Goal: Task Accomplishment & Management: Manage account settings

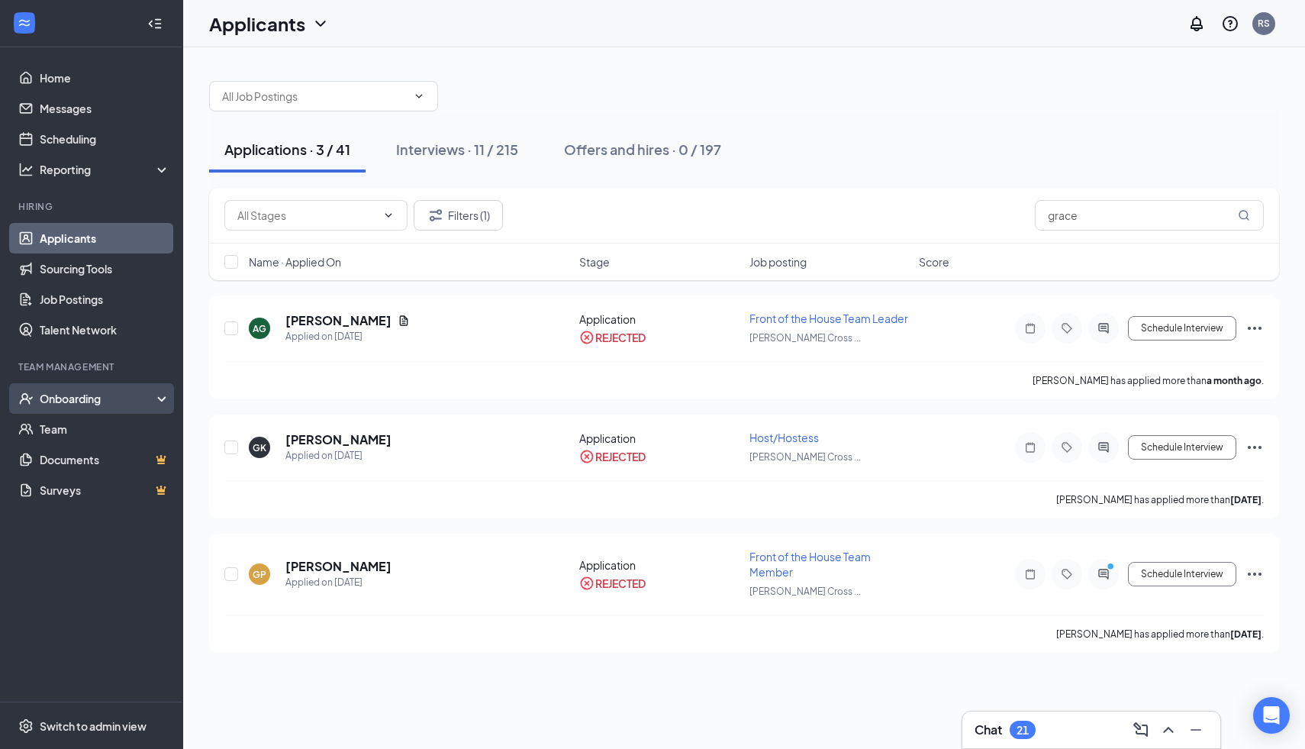
click at [48, 391] on div "Onboarding" at bounding box center [99, 398] width 118 height 15
click at [63, 485] on link "Onboarding Documents" at bounding box center [105, 490] width 131 height 31
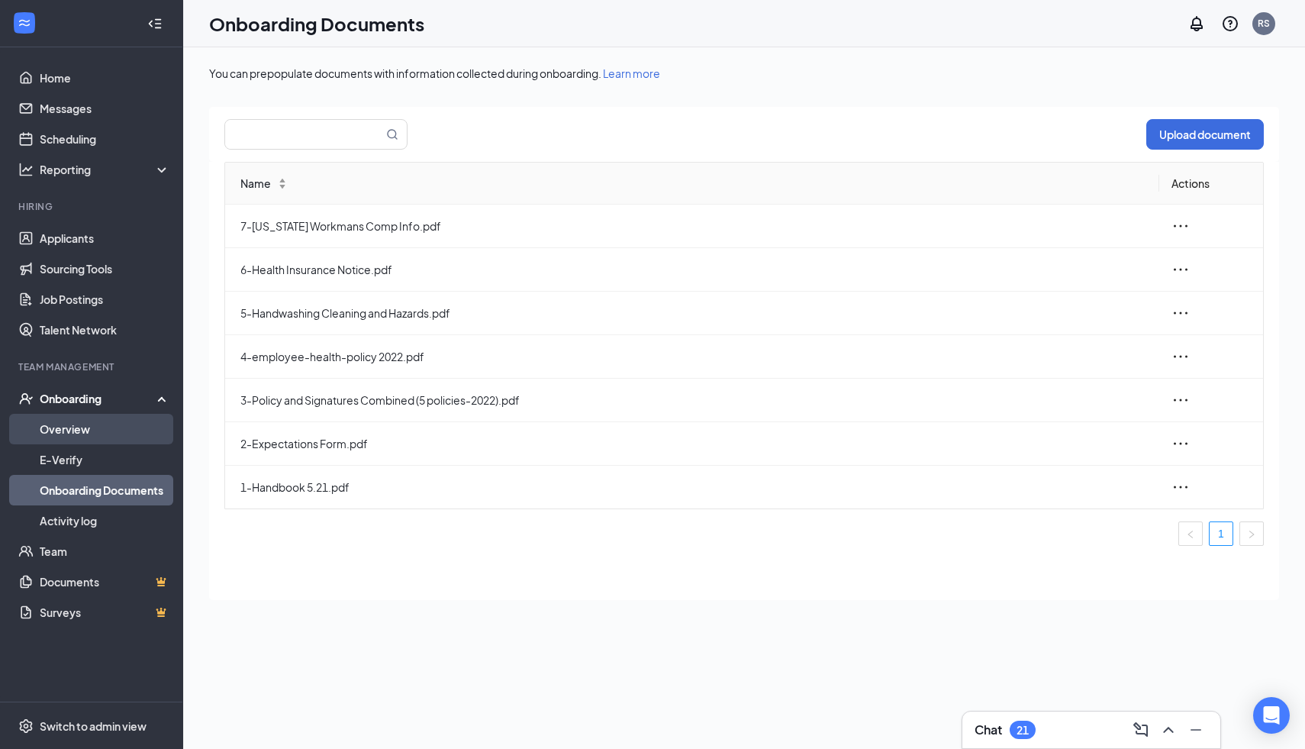
click at [87, 424] on link "Overview" at bounding box center [105, 429] width 131 height 31
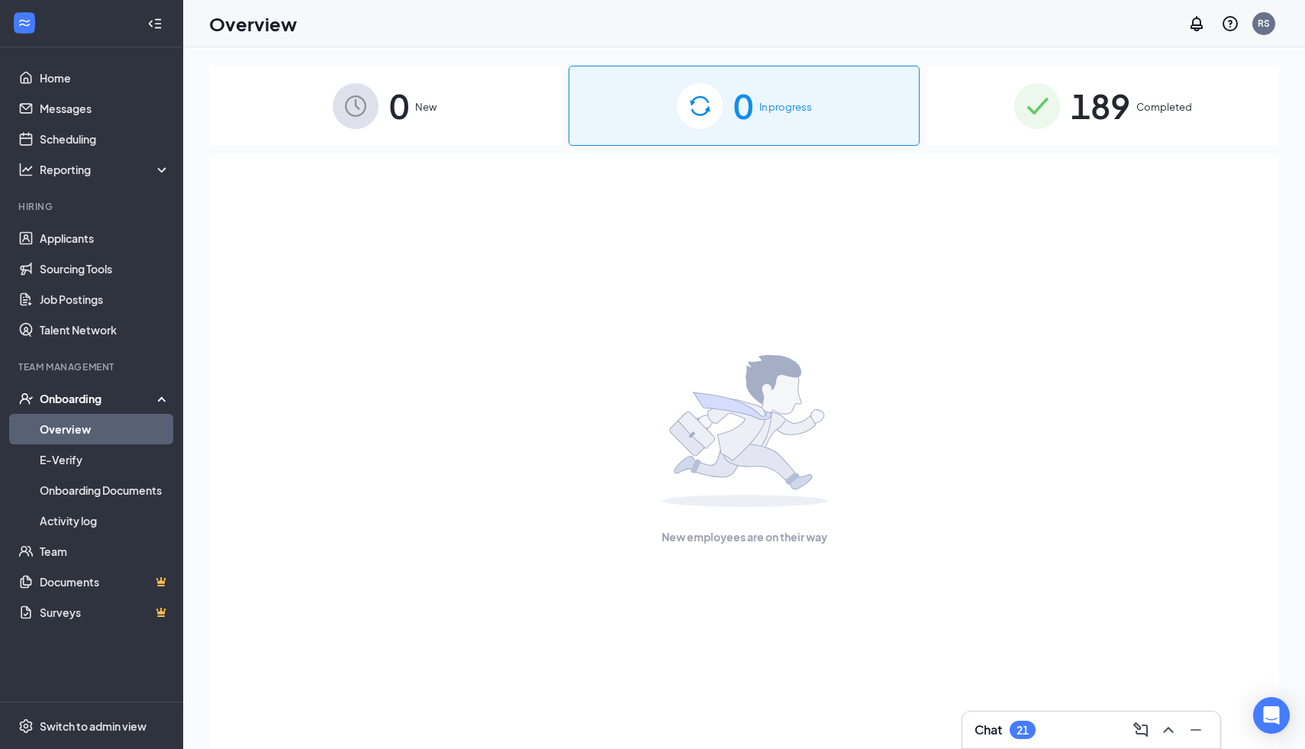
click at [1115, 115] on span "189" at bounding box center [1101, 105] width 60 height 53
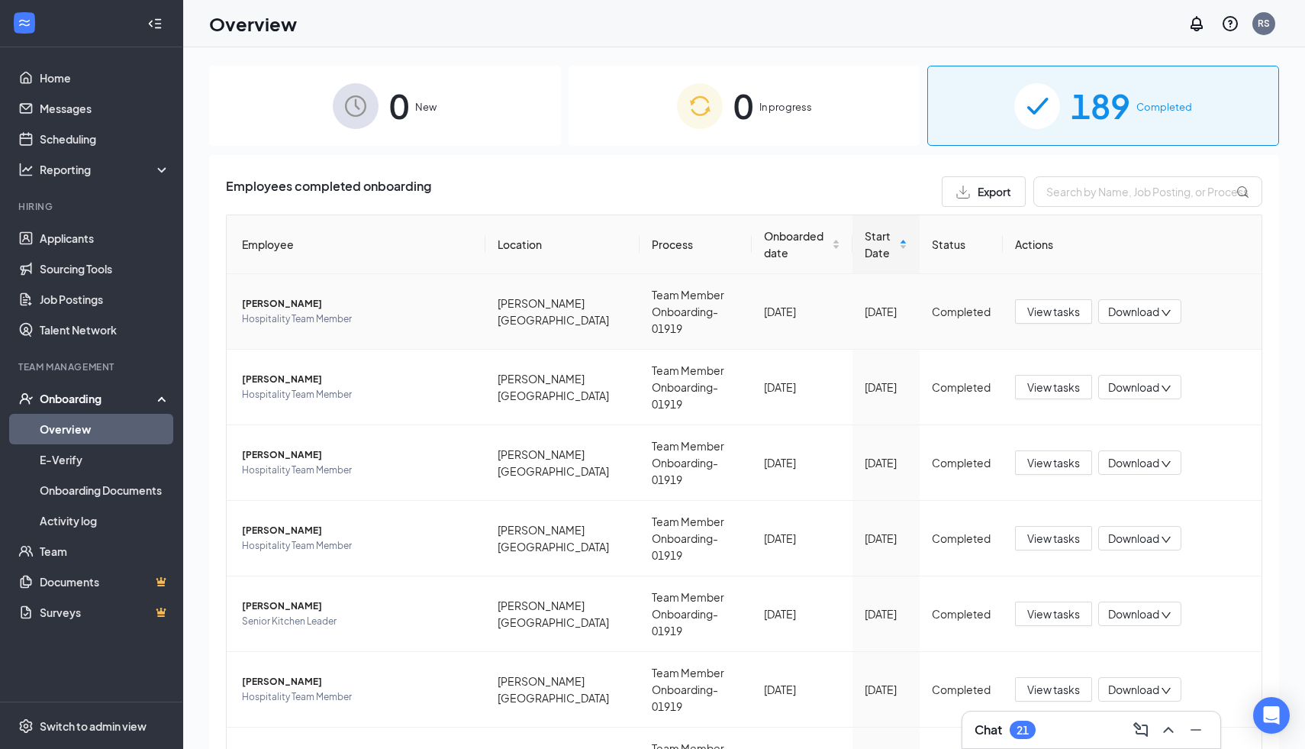
click at [1125, 304] on span "Download" at bounding box center [1133, 312] width 51 height 16
click at [1045, 303] on span "View tasks" at bounding box center [1053, 311] width 53 height 17
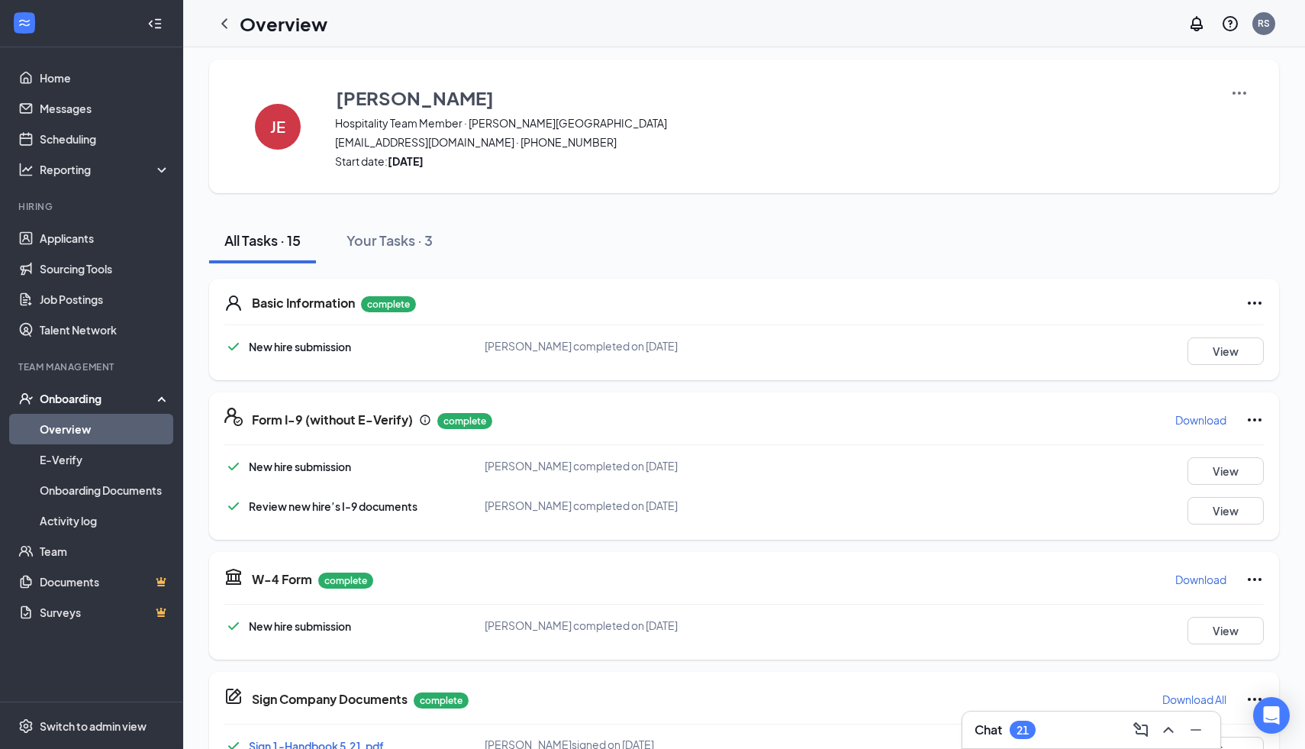
scroll to position [14, 0]
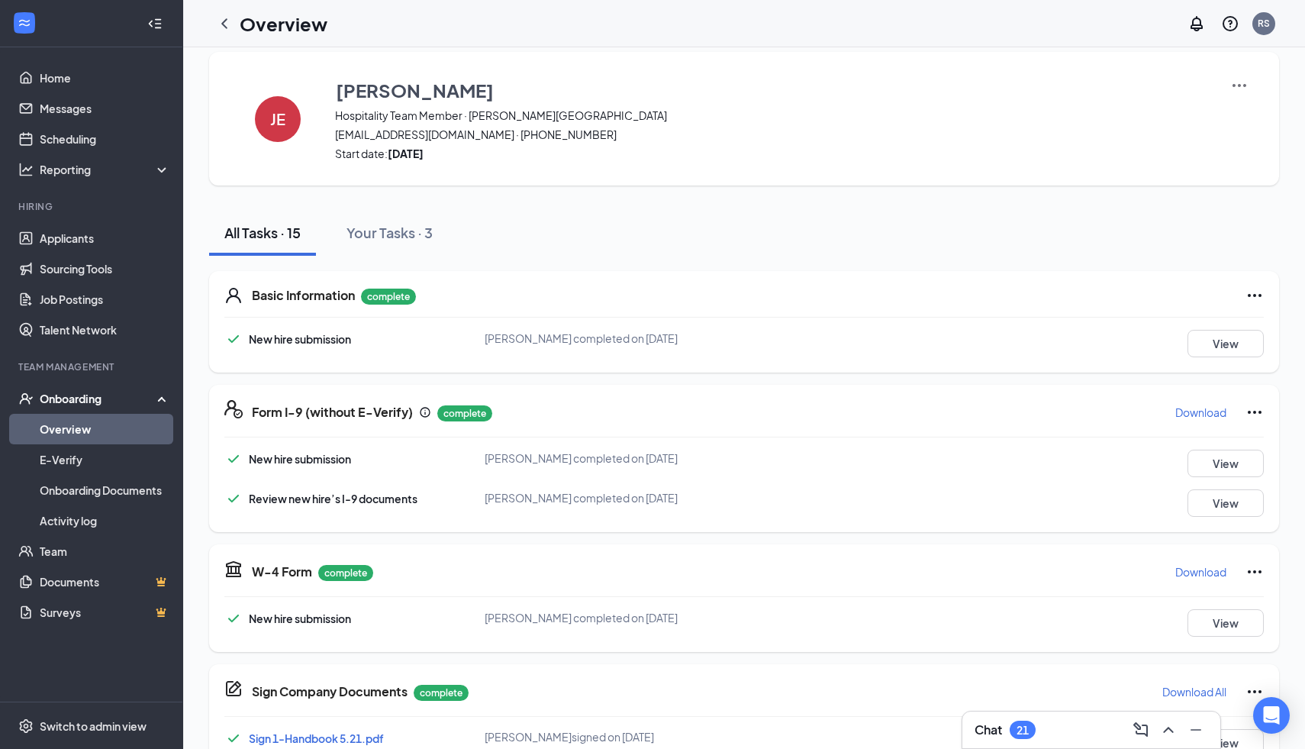
click at [1260, 410] on icon "Ellipses" at bounding box center [1255, 412] width 18 height 18
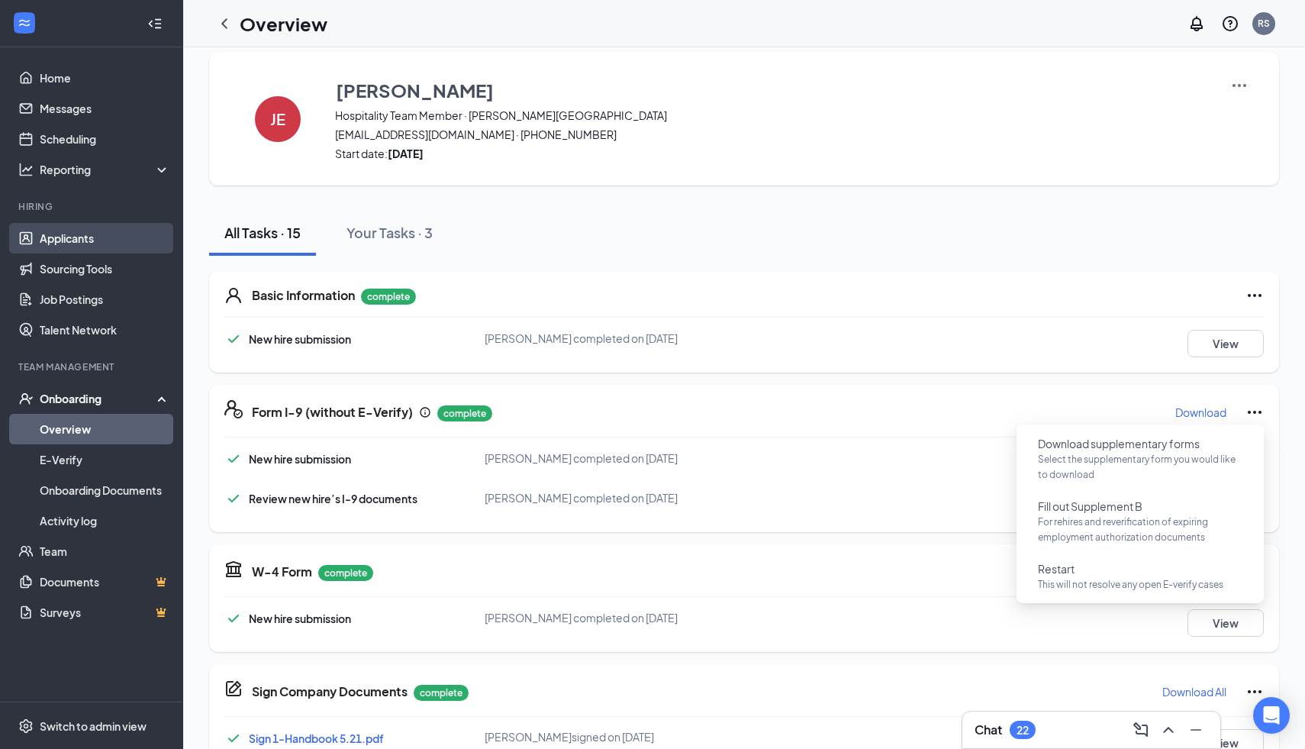
click at [93, 231] on link "Applicants" at bounding box center [105, 238] width 131 height 31
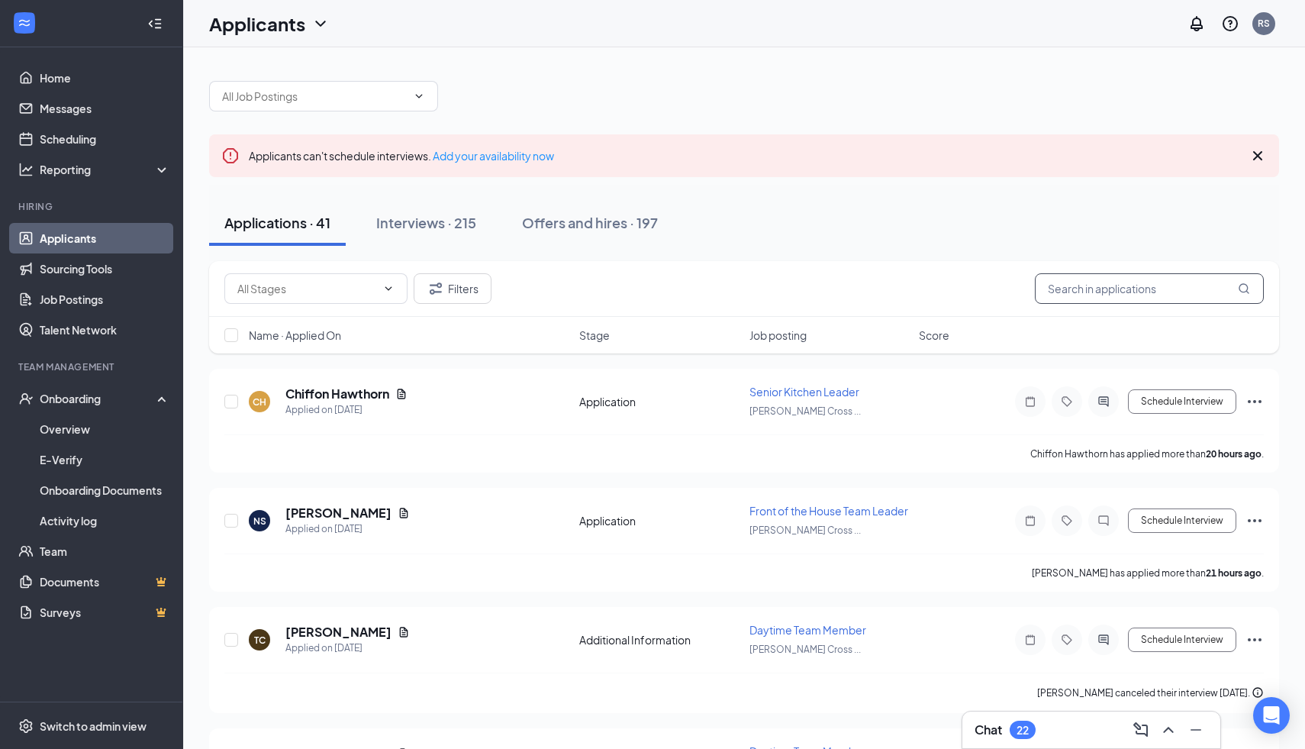
click at [1159, 294] on input "text" at bounding box center [1149, 288] width 229 height 31
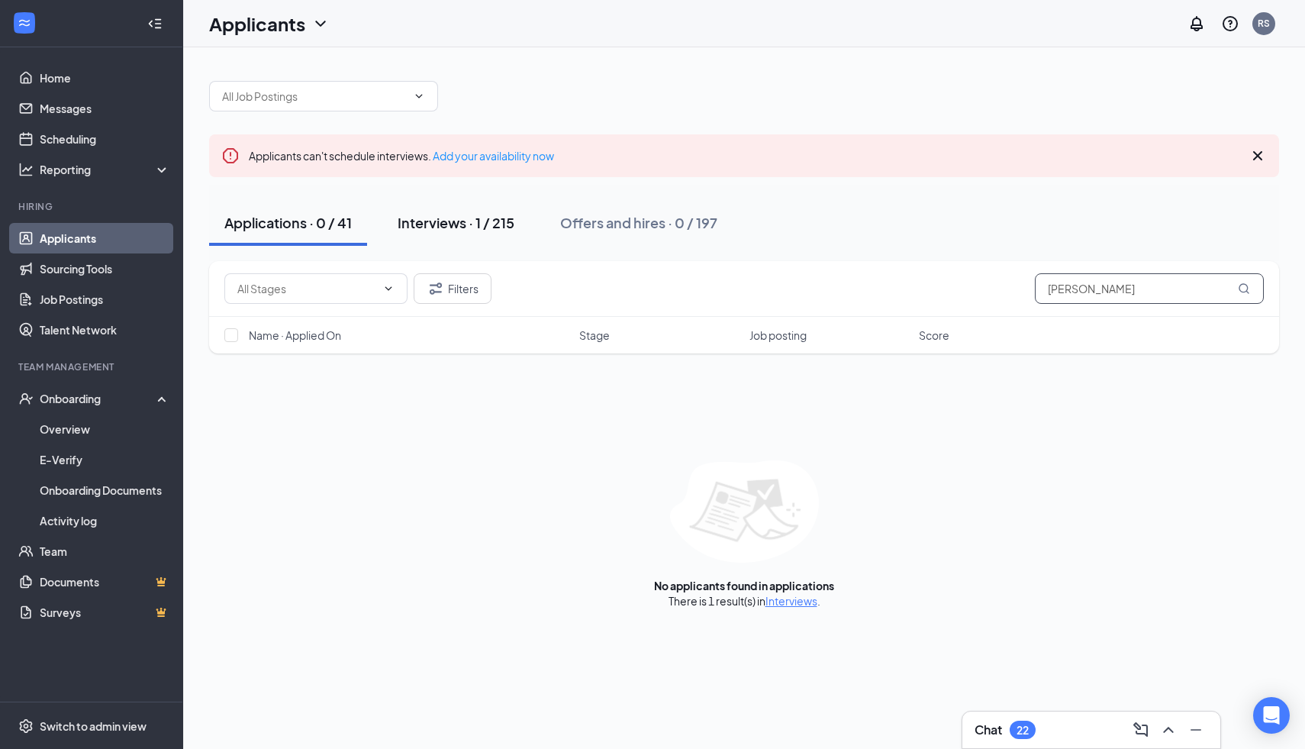
type input "[PERSON_NAME]"
click at [487, 221] on div "Interviews · 1 / 215" at bounding box center [456, 222] width 117 height 19
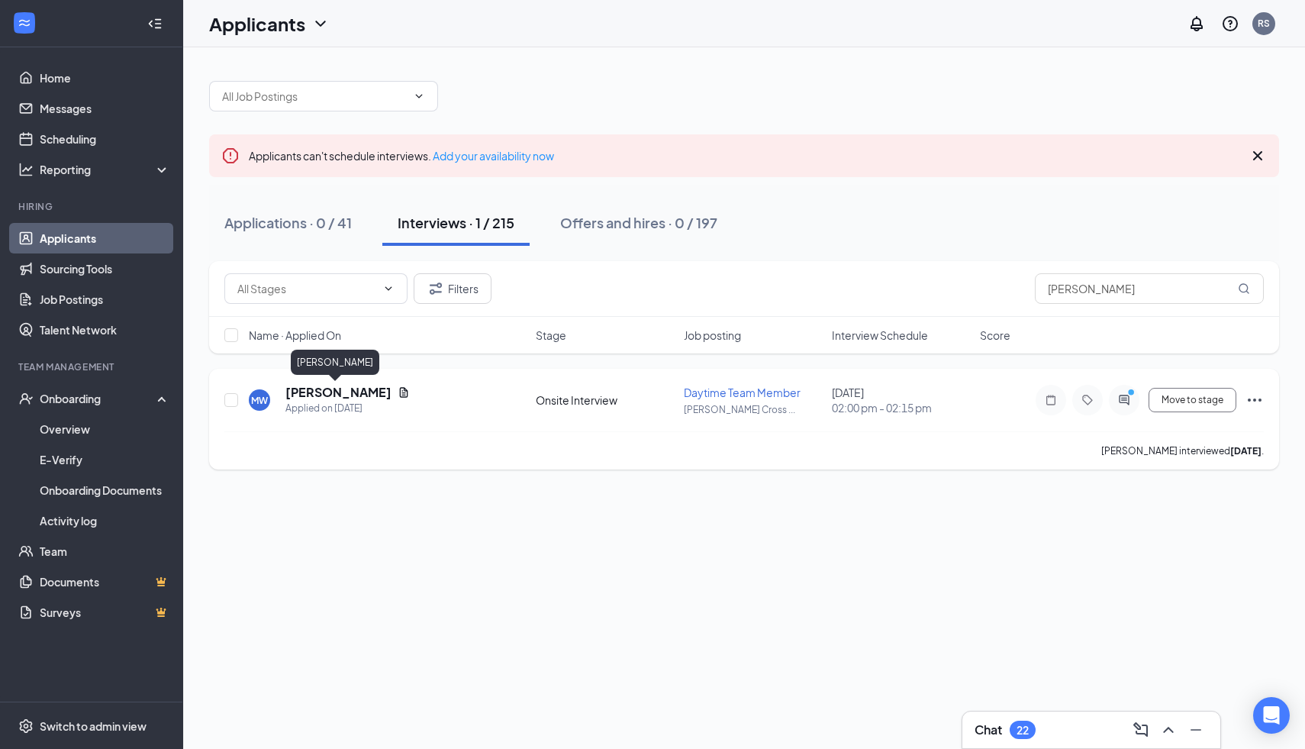
click at [317, 390] on h5 "[PERSON_NAME]" at bounding box center [338, 392] width 106 height 17
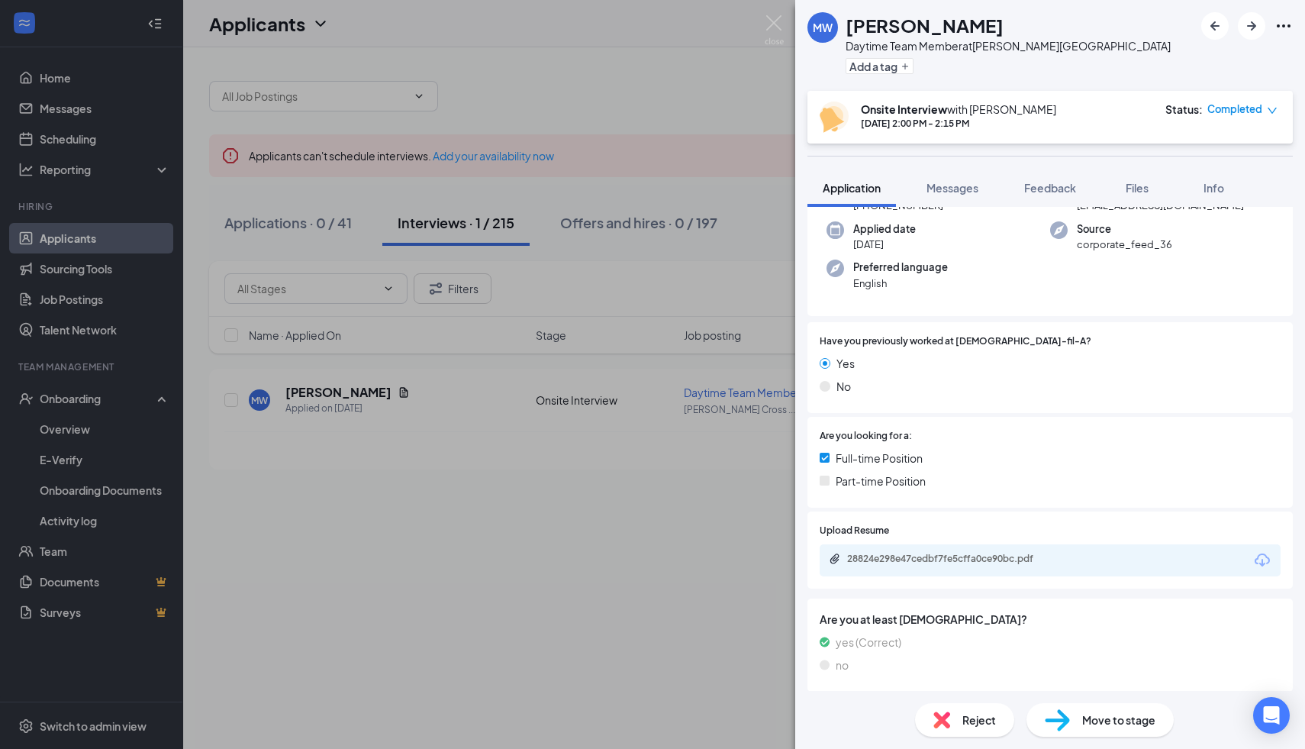
scroll to position [164, 0]
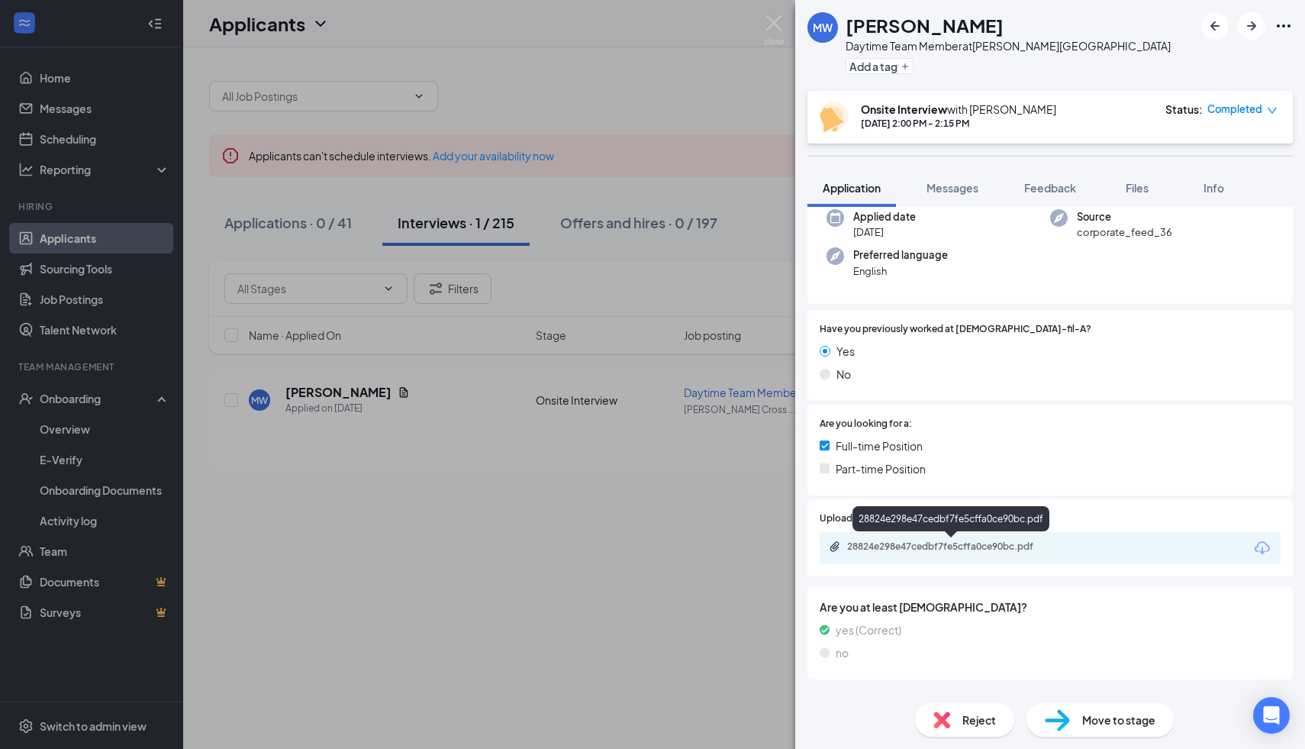
click at [902, 552] on div "28824e298e47cedbf7fe5cffa0ce90bc.pdf" at bounding box center [954, 546] width 214 height 12
